Goal: Transaction & Acquisition: Book appointment/travel/reservation

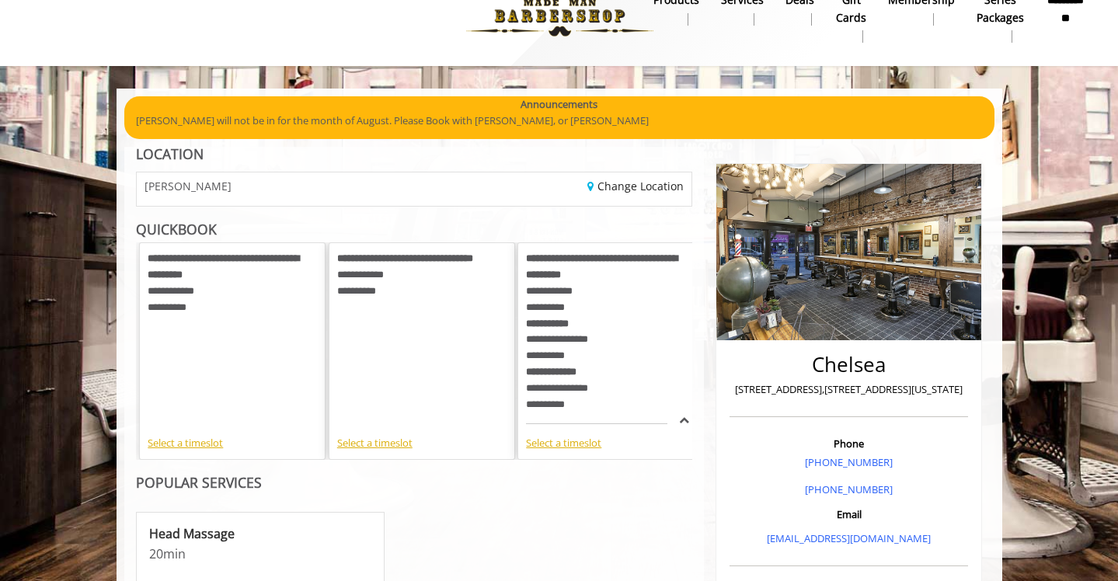
scroll to position [31, 0]
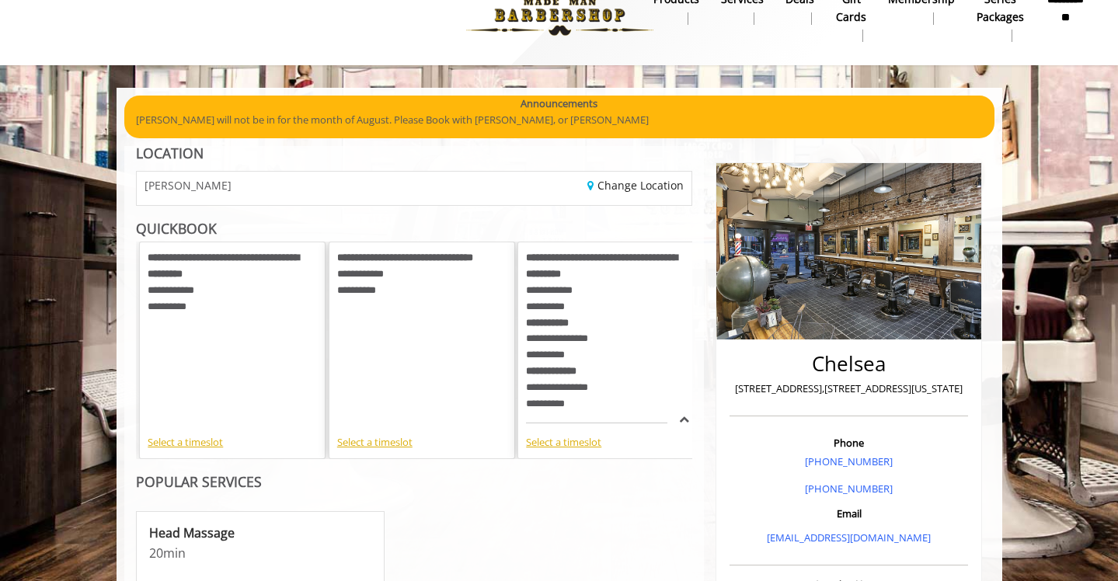
click at [394, 311] on div "**********" at bounding box center [421, 282] width 169 height 64
click at [371, 443] on div "Select a timeslot" at bounding box center [421, 442] width 169 height 16
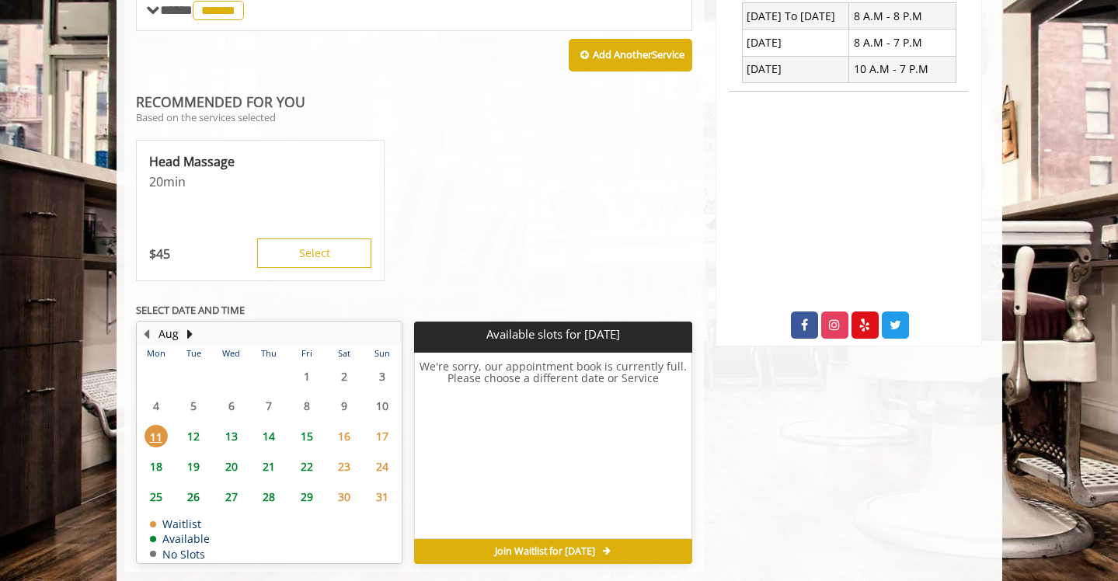
scroll to position [625, 0]
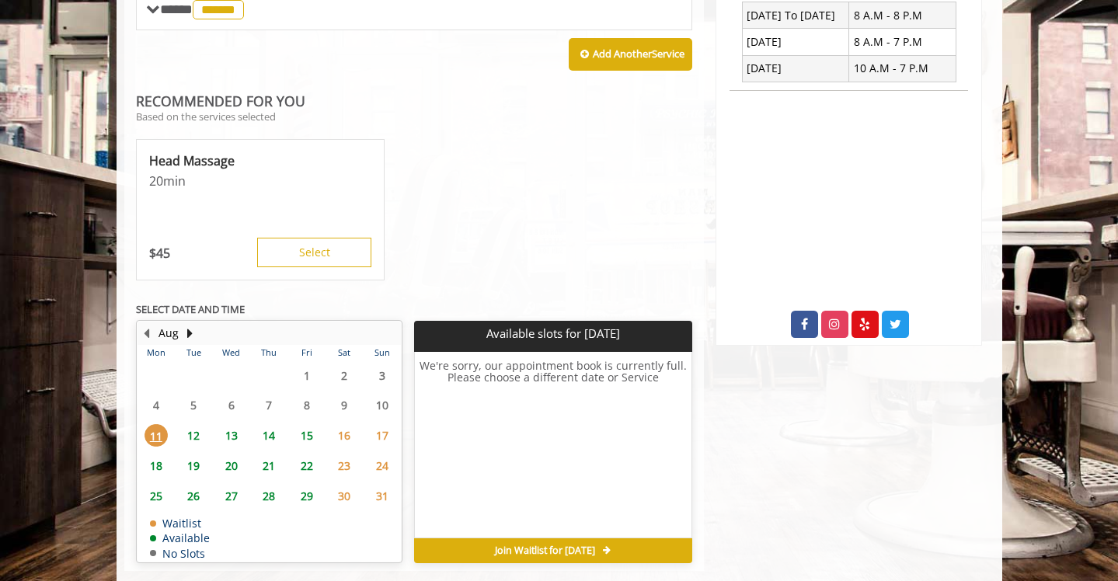
click at [193, 424] on span "12" at bounding box center [193, 435] width 23 height 23
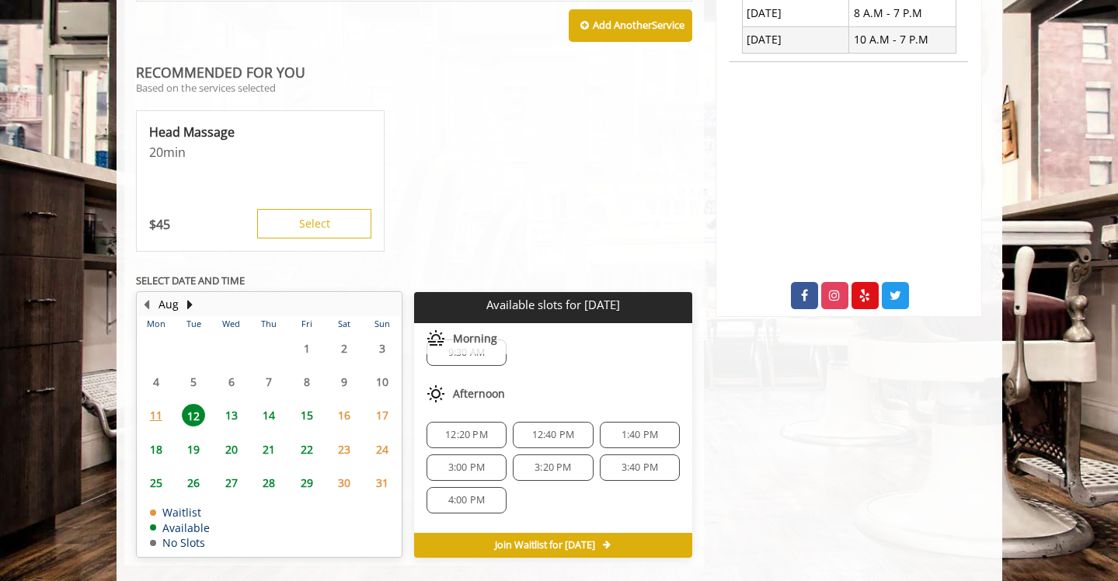
scroll to position [28, 0]
click at [636, 428] on span "1:40 PM" at bounding box center [639, 434] width 37 height 12
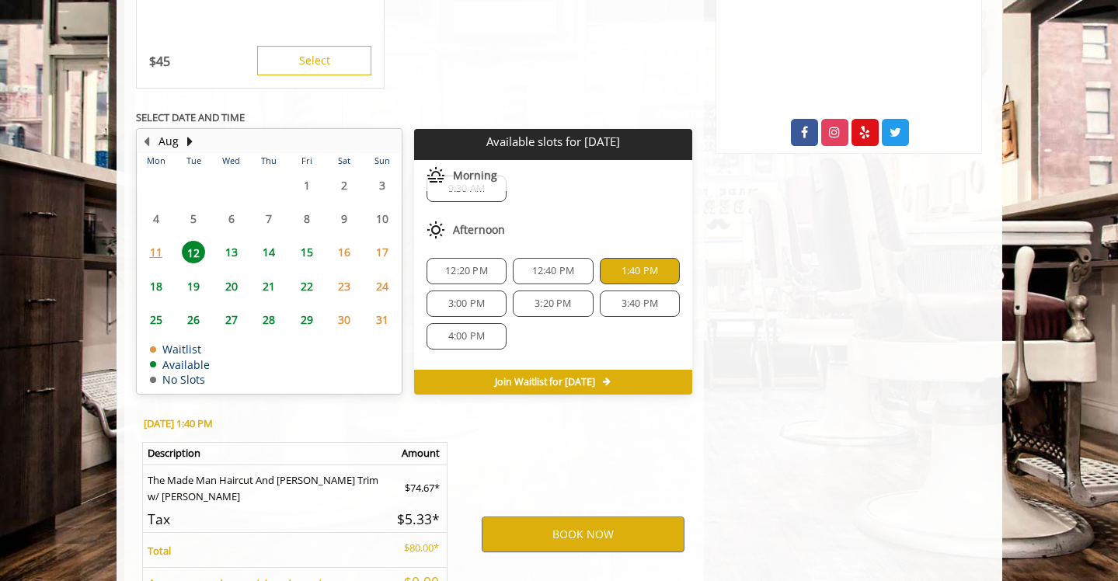
scroll to position [935, 0]
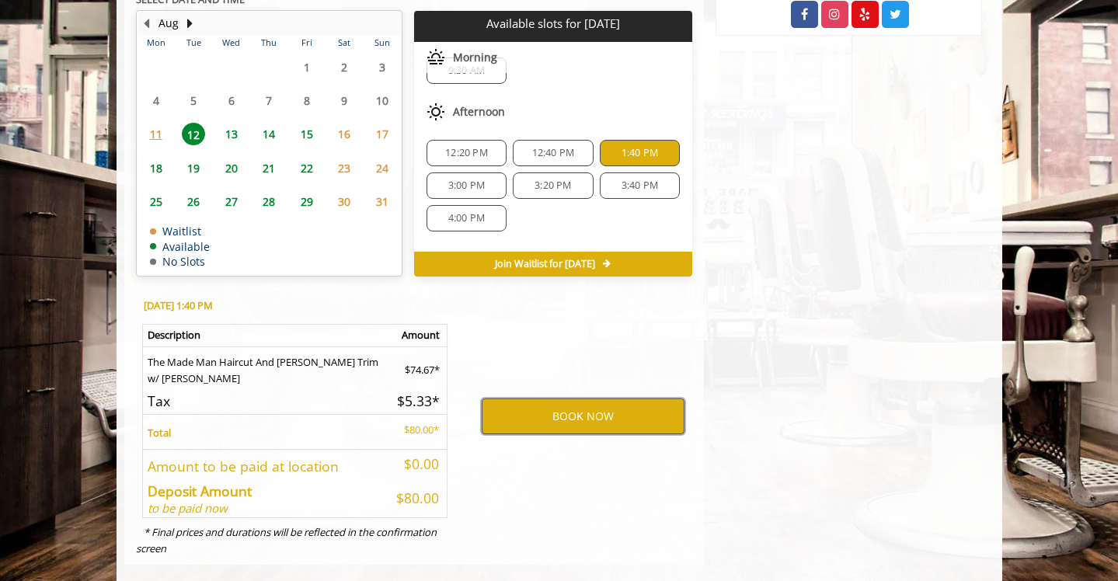
click at [580, 399] on button "BOOK NOW" at bounding box center [583, 417] width 203 height 36
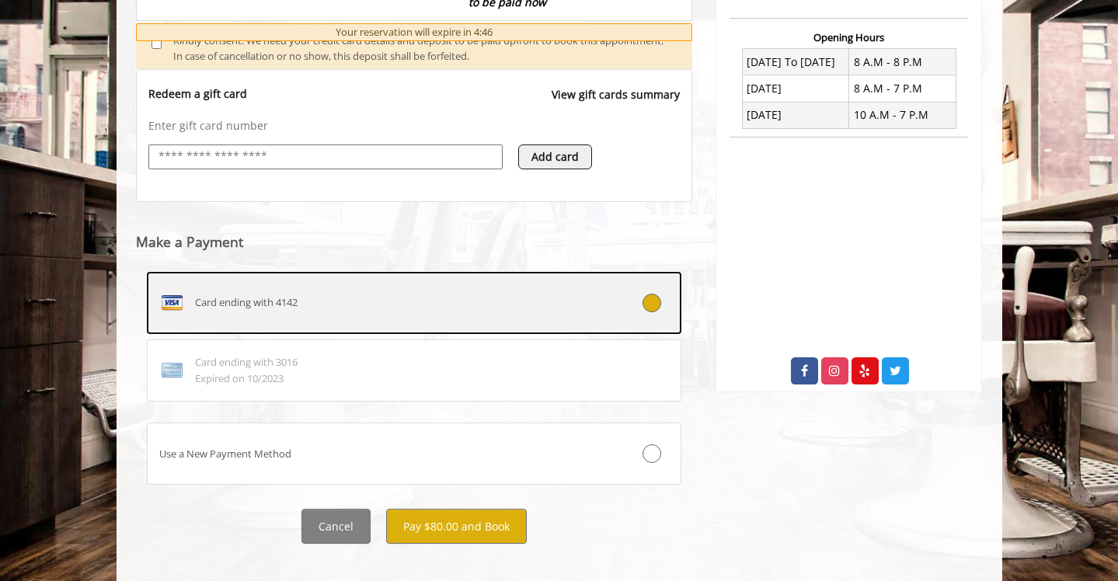
scroll to position [595, 0]
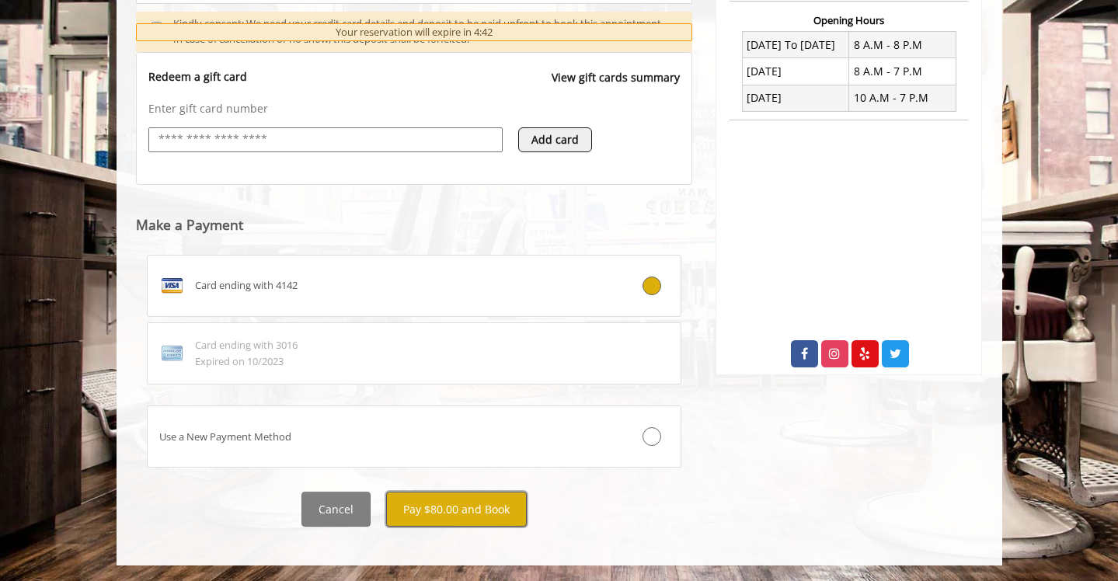
click at [461, 511] on button "Pay $80.00 and Book" at bounding box center [456, 509] width 141 height 35
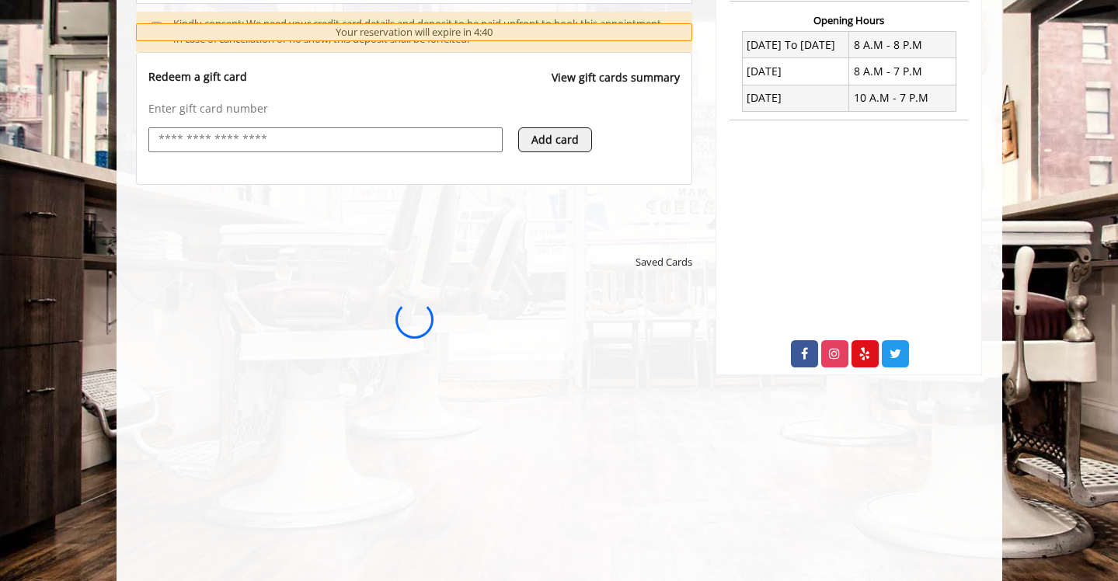
scroll to position [0, 0]
